Goal: Task Accomplishment & Management: Manage account settings

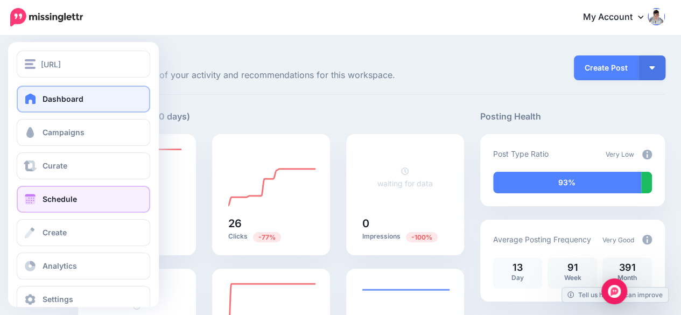
click at [63, 194] on span "Schedule" at bounding box center [60, 198] width 34 height 9
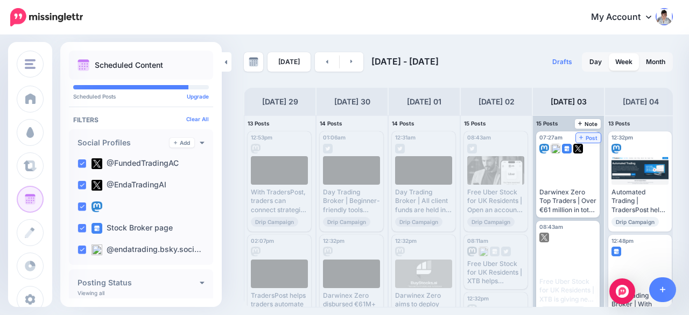
click at [588, 136] on span "Post" at bounding box center [589, 137] width 19 height 5
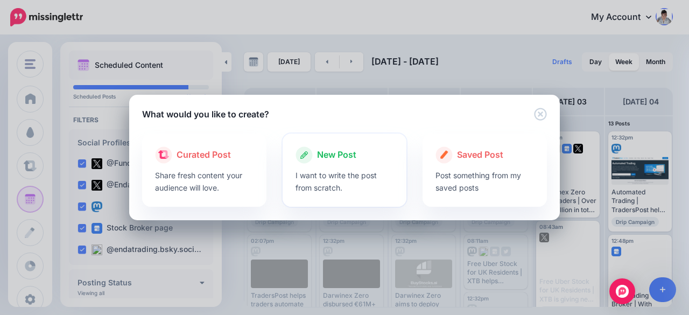
click at [319, 176] on p "I want to write the post from scratch." at bounding box center [345, 181] width 99 height 25
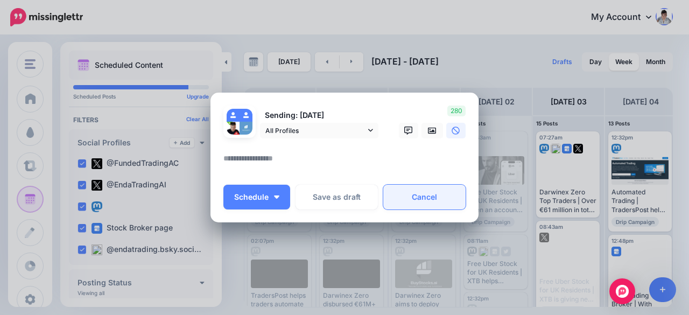
click at [414, 194] on link "Cancel" at bounding box center [424, 197] width 82 height 25
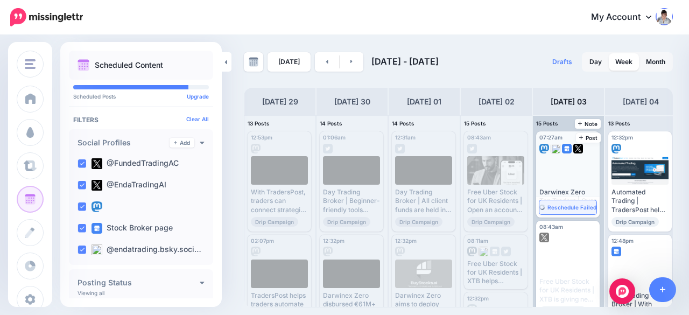
click at [568, 205] on span "Reschedule Failed" at bounding box center [572, 207] width 49 height 5
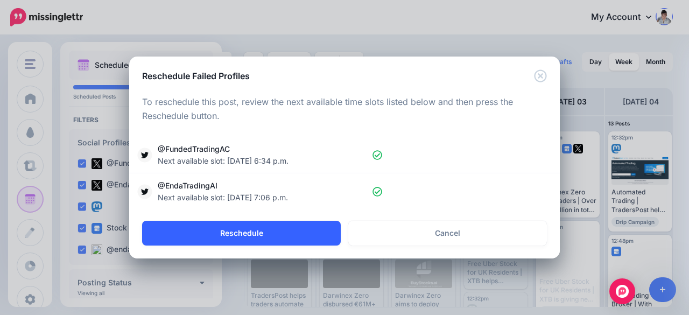
click at [269, 238] on button "Reschedule" at bounding box center [241, 233] width 199 height 25
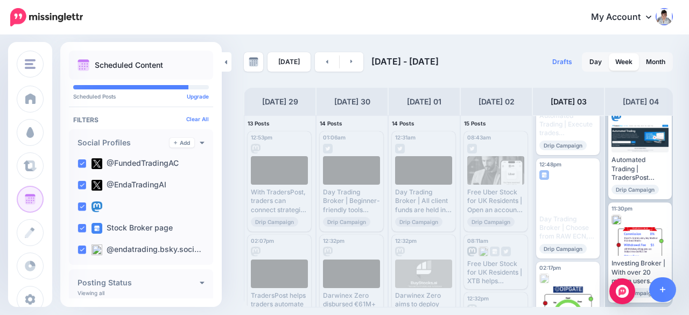
scroll to position [1170, 0]
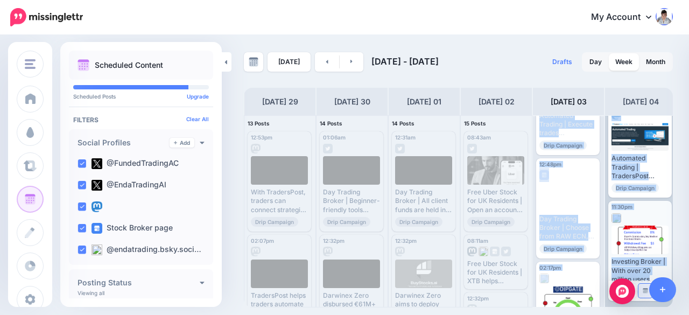
drag, startPoint x: 584, startPoint y: 313, endPoint x: 648, endPoint y: 299, distance: 65.6
click at [648, 299] on div "[URL] [URL] Add Workspace Dashboard Campaigns Curate Schedule Create Analytics …" at bounding box center [344, 157] width 689 height 315
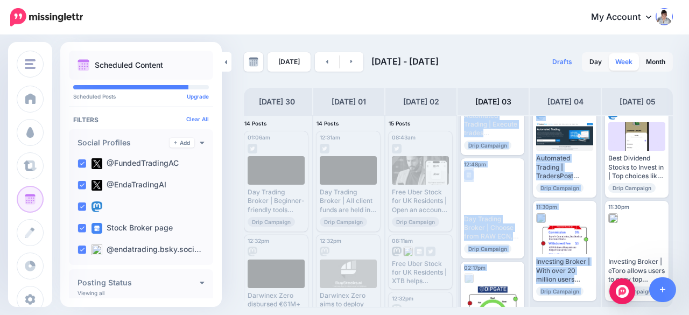
click at [624, 64] on link "Week" at bounding box center [624, 61] width 30 height 17
